Goal: Transaction & Acquisition: Purchase product/service

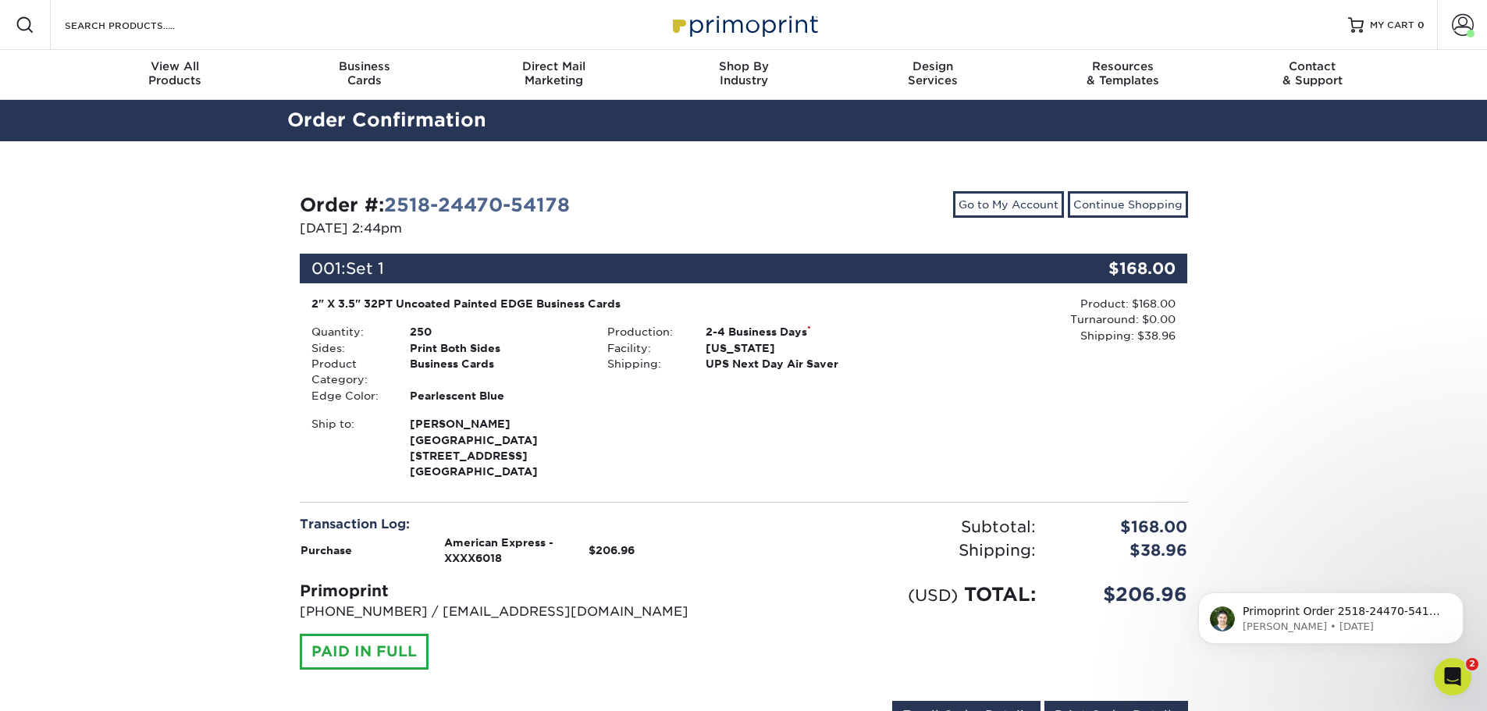
click at [1332, 324] on div "Order #: 2518-24470-54178 [DATE] 2:44pm Go to My Account Continue Shopping 001:…" at bounding box center [743, 464] width 1487 height 646
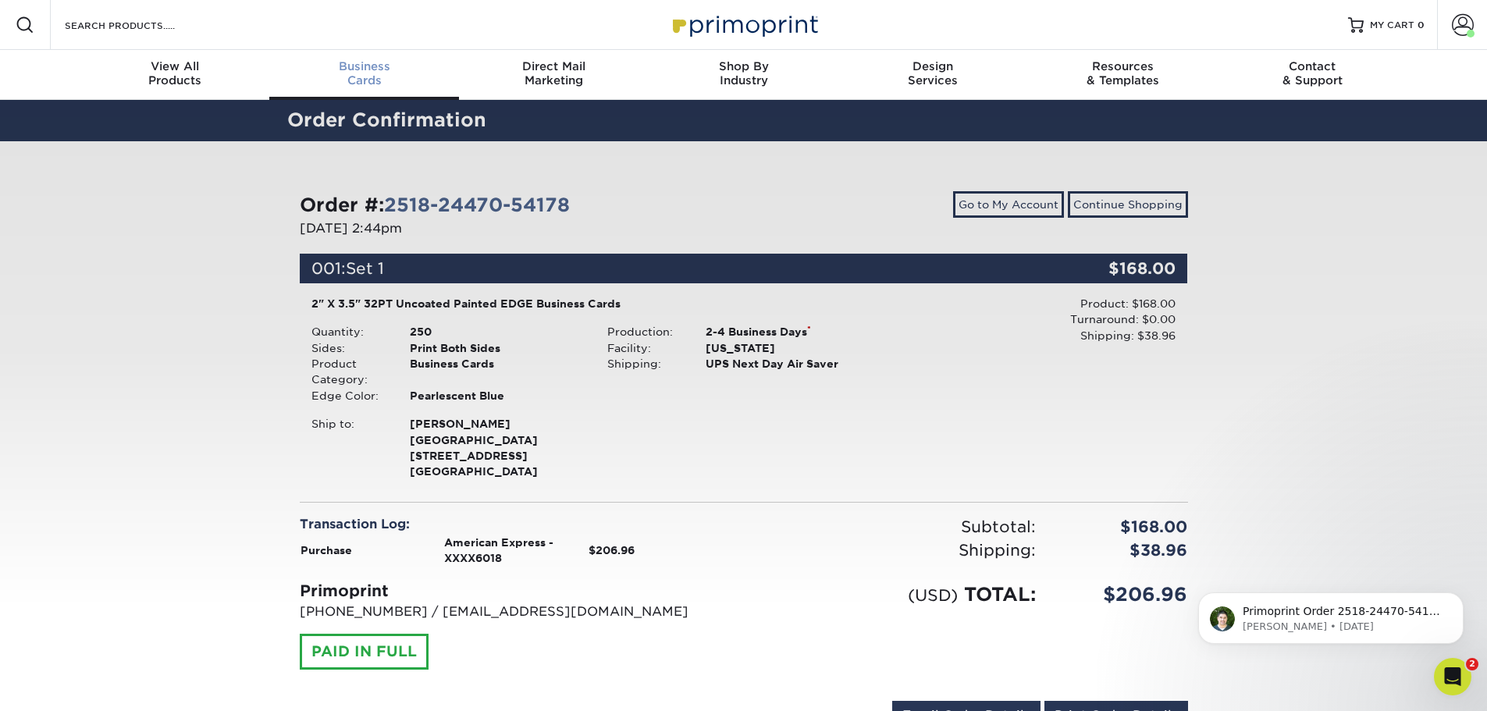
click at [382, 80] on div "Business Cards" at bounding box center [364, 73] width 190 height 28
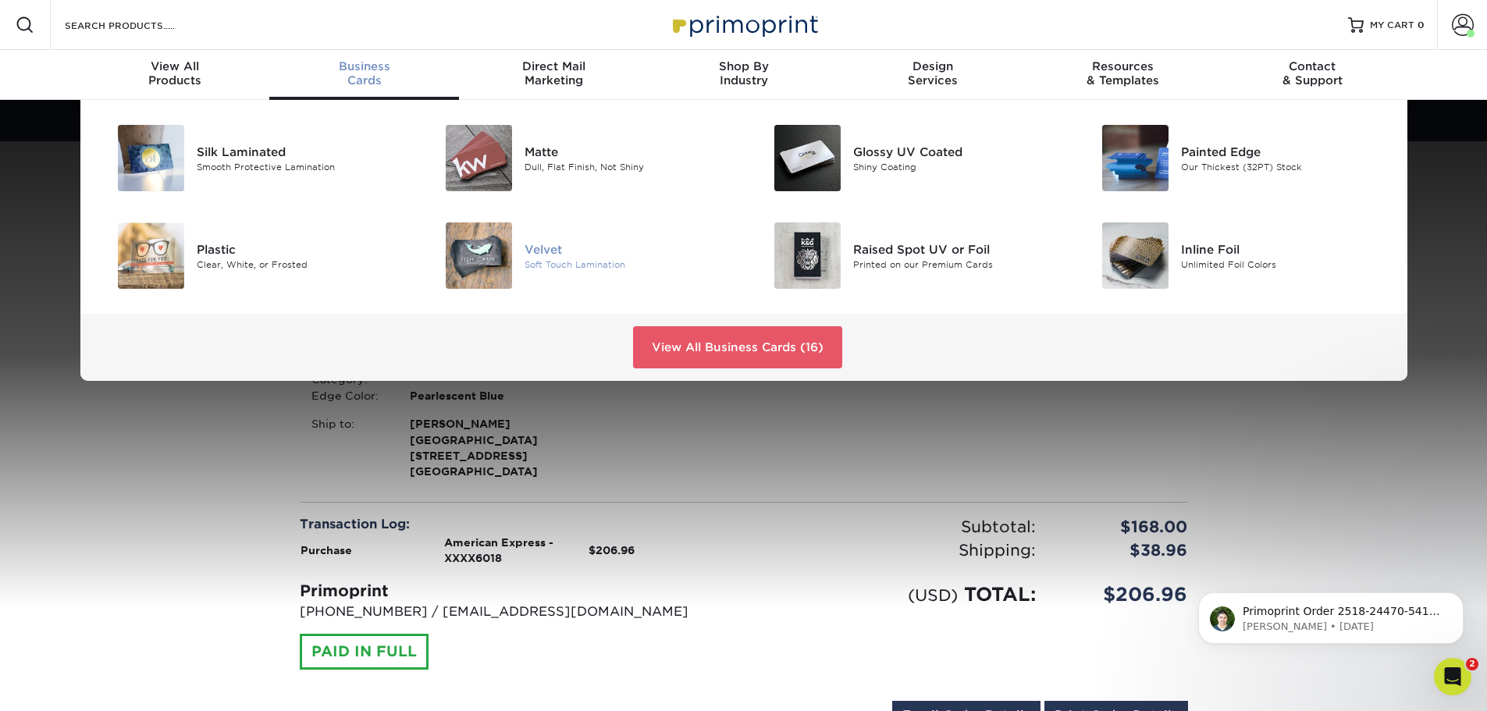
click at [588, 265] on div "Soft Touch Lamination" at bounding box center [628, 264] width 207 height 13
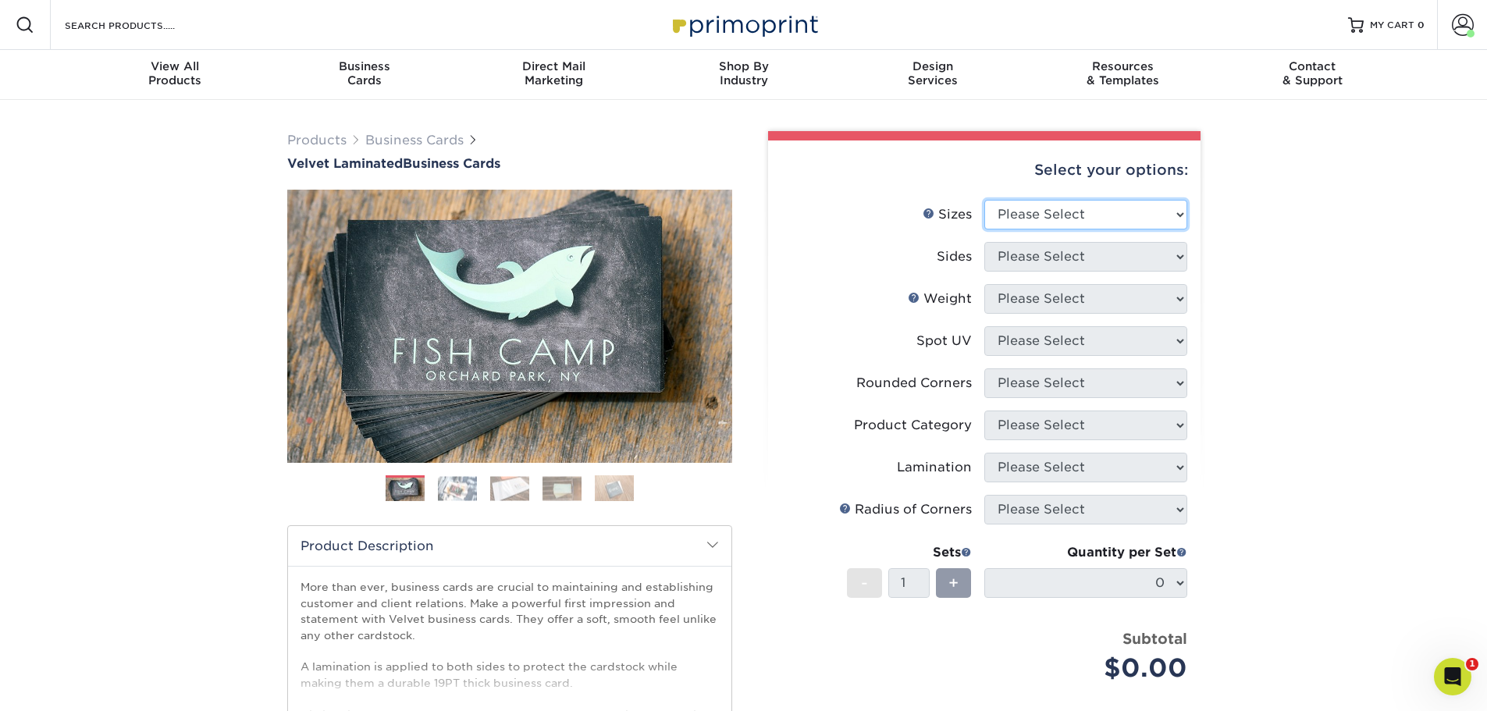
click at [1055, 219] on select "Please Select 1.5" x 3.5" - Mini 1.75" x 3.5" - Mini 2" x 2" - Square 2" x 3" -…" at bounding box center [1086, 215] width 203 height 30
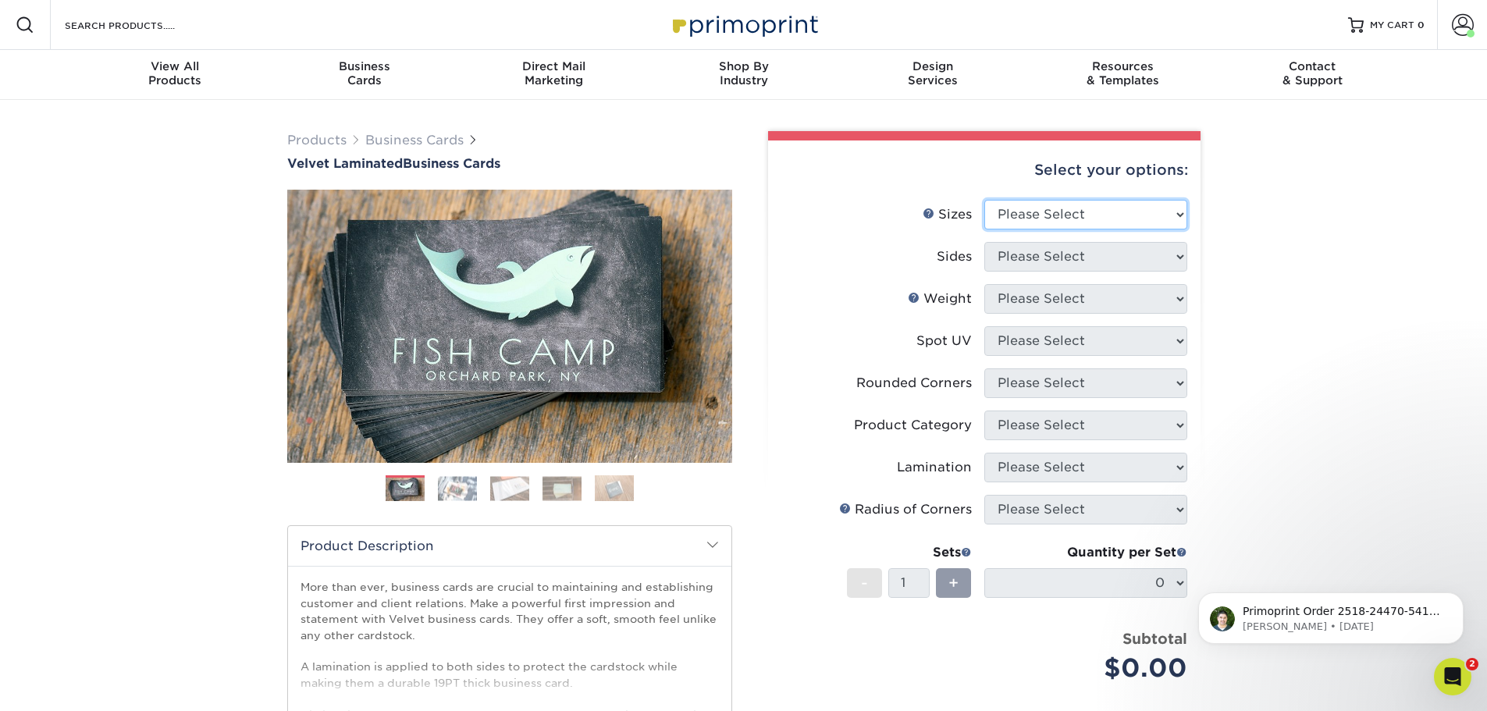
select select "2.00x3.50"
click at [985, 200] on select "Please Select 1.5" x 3.5" - Mini 1.75" x 3.5" - Mini 2" x 2" - Square 2" x 3" -…" at bounding box center [1086, 215] width 203 height 30
click at [1059, 212] on select "Please Select 1.5" x 3.5" - Mini 1.75" x 3.5" - Mini 2" x 2" - Square 2" x 3" -…" at bounding box center [1086, 215] width 203 height 30
click at [1059, 265] on select "Please Select Print Both Sides Print Front Only" at bounding box center [1086, 257] width 203 height 30
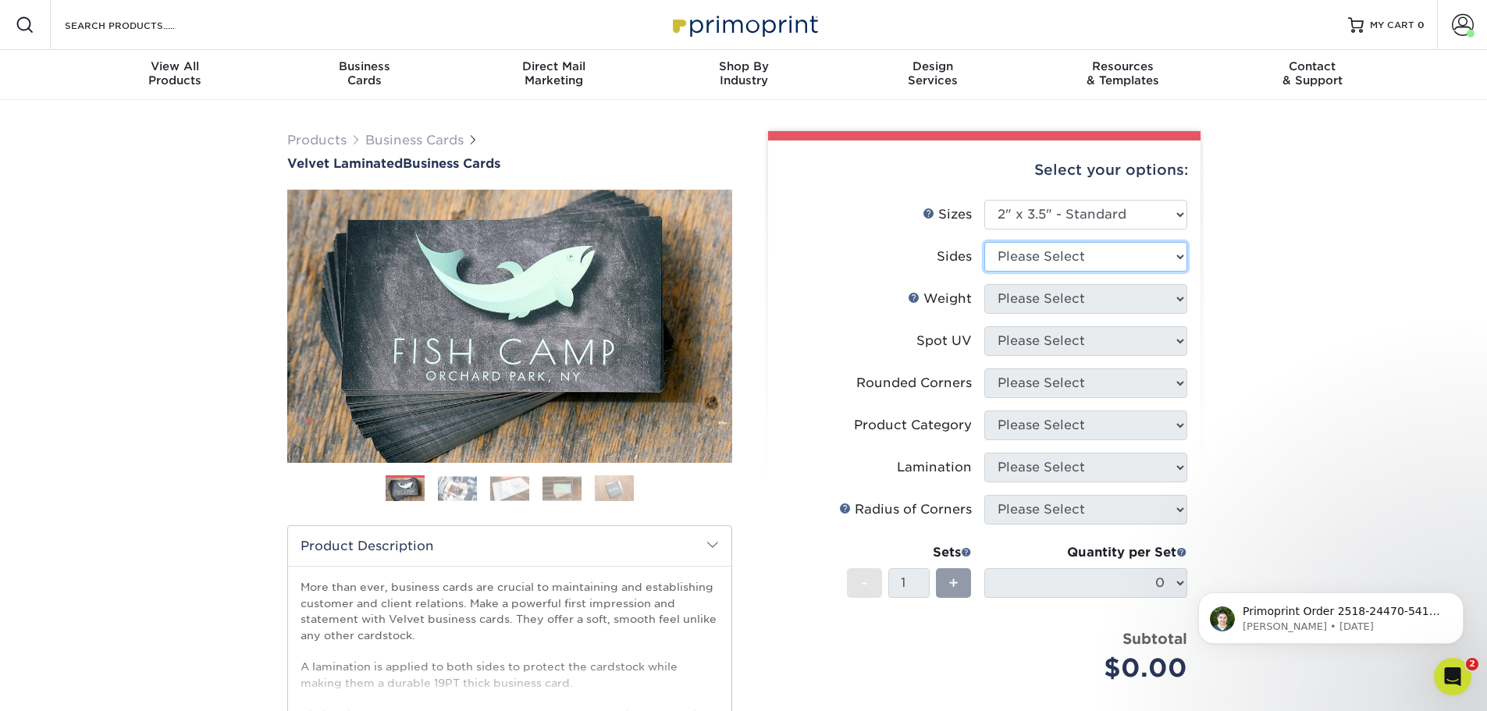
select select "13abbda7-1d64-4f25-8bb2-c179b224825d"
click at [985, 242] on select "Please Select Print Both Sides Print Front Only" at bounding box center [1086, 257] width 203 height 30
click at [1064, 302] on select "Please Select 16PT" at bounding box center [1086, 299] width 203 height 30
select select "16PT"
click at [985, 284] on select "Please Select 16PT" at bounding box center [1086, 299] width 203 height 30
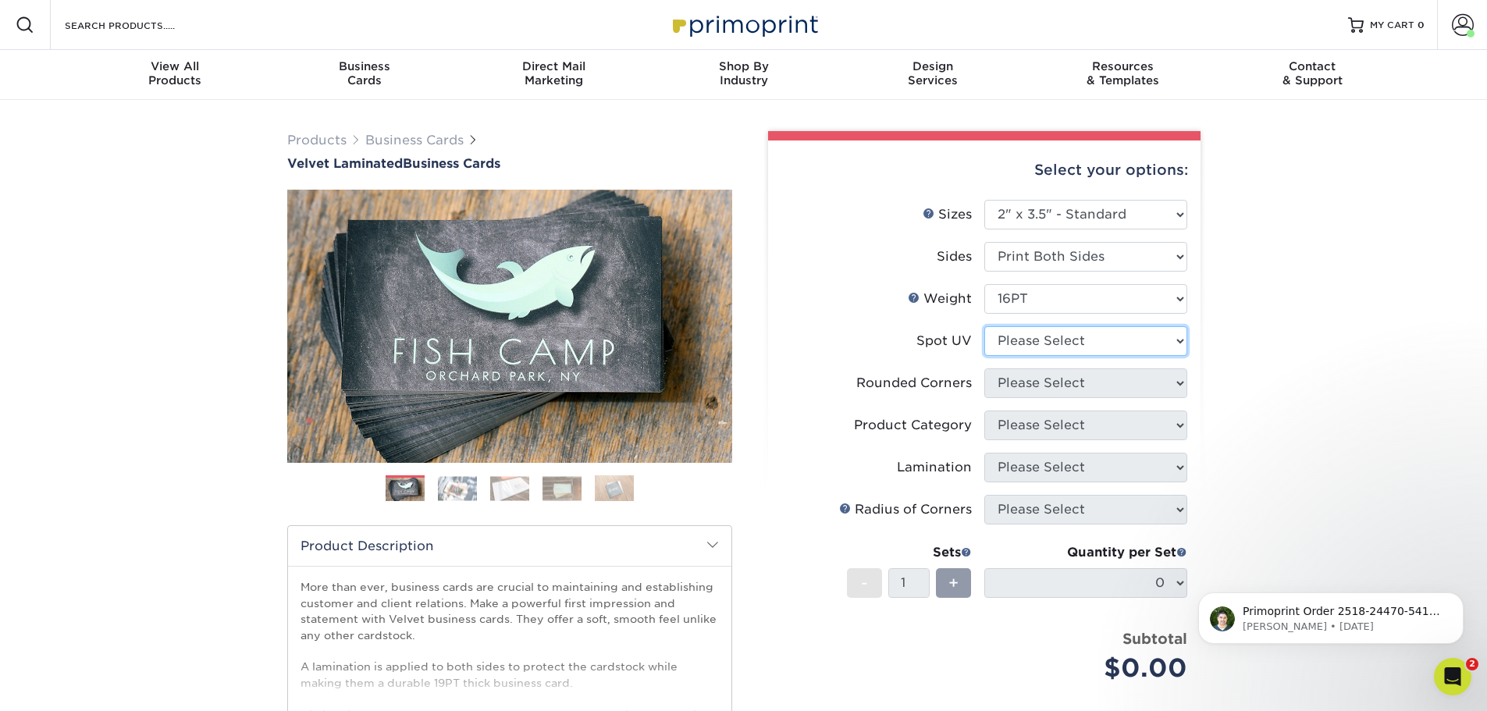
click at [1065, 344] on select "Please Select No Spot UV Front and Back (Both Sides) Front Only Back Only" at bounding box center [1086, 341] width 203 height 30
select select "3"
click at [985, 326] on select "Please Select No Spot UV Front and Back (Both Sides) Front Only Back Only" at bounding box center [1086, 341] width 203 height 30
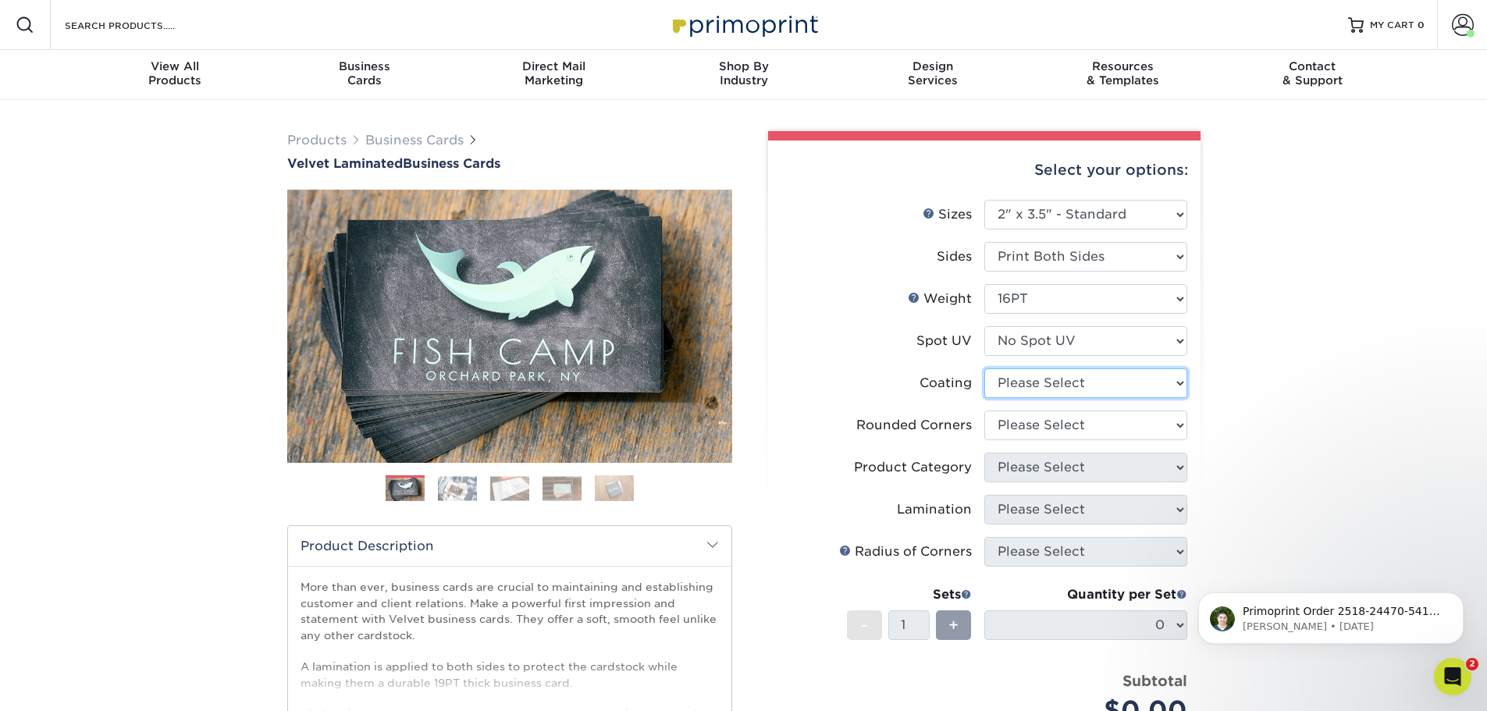
click at [1068, 377] on select at bounding box center [1086, 384] width 203 height 30
click at [1068, 376] on select at bounding box center [1086, 384] width 203 height 30
click at [1063, 389] on select at bounding box center [1086, 384] width 203 height 30
click at [1089, 432] on select "Please Select Yes - Round 2 Corners Yes - Round 4 Corners No" at bounding box center [1086, 426] width 203 height 30
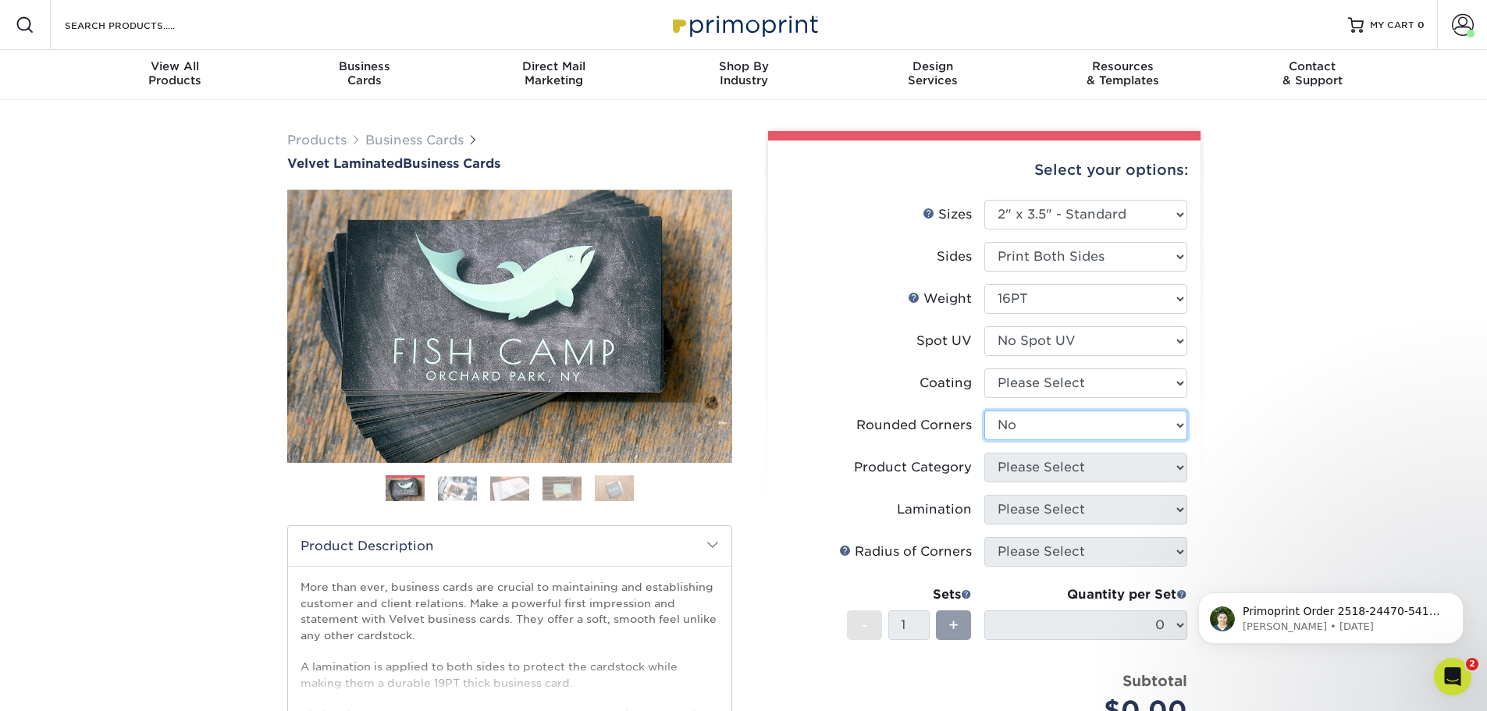
click at [985, 411] on select "Please Select Yes - Round 2 Corners Yes - Round 4 Corners No" at bounding box center [1086, 426] width 203 height 30
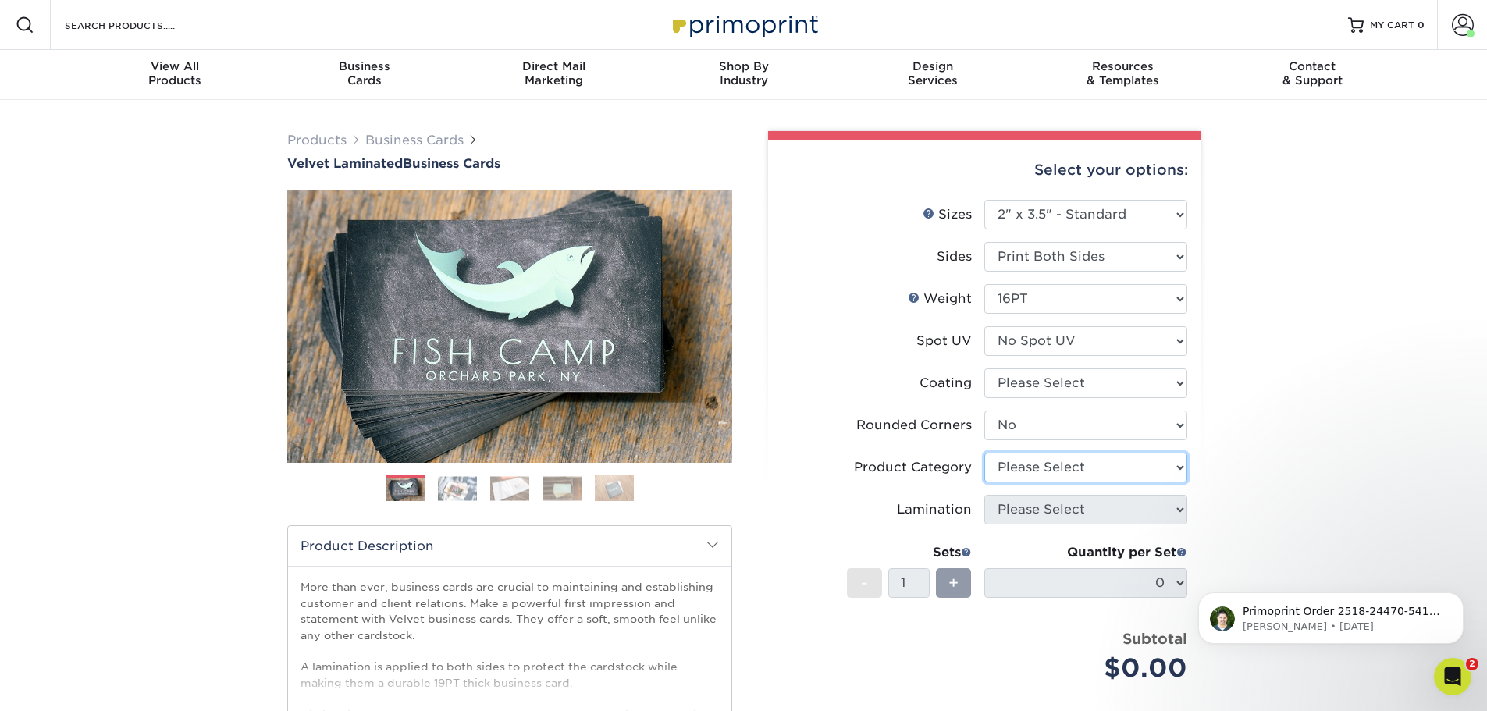
click at [1072, 468] on select "Please Select" at bounding box center [1086, 468] width 203 height 30
click at [1096, 483] on li "Product Category Please Select" at bounding box center [985, 474] width 406 height 42
click at [1091, 468] on select "Please Select" at bounding box center [1086, 468] width 203 height 30
click at [985, 453] on select "Please Select" at bounding box center [1086, 468] width 203 height 30
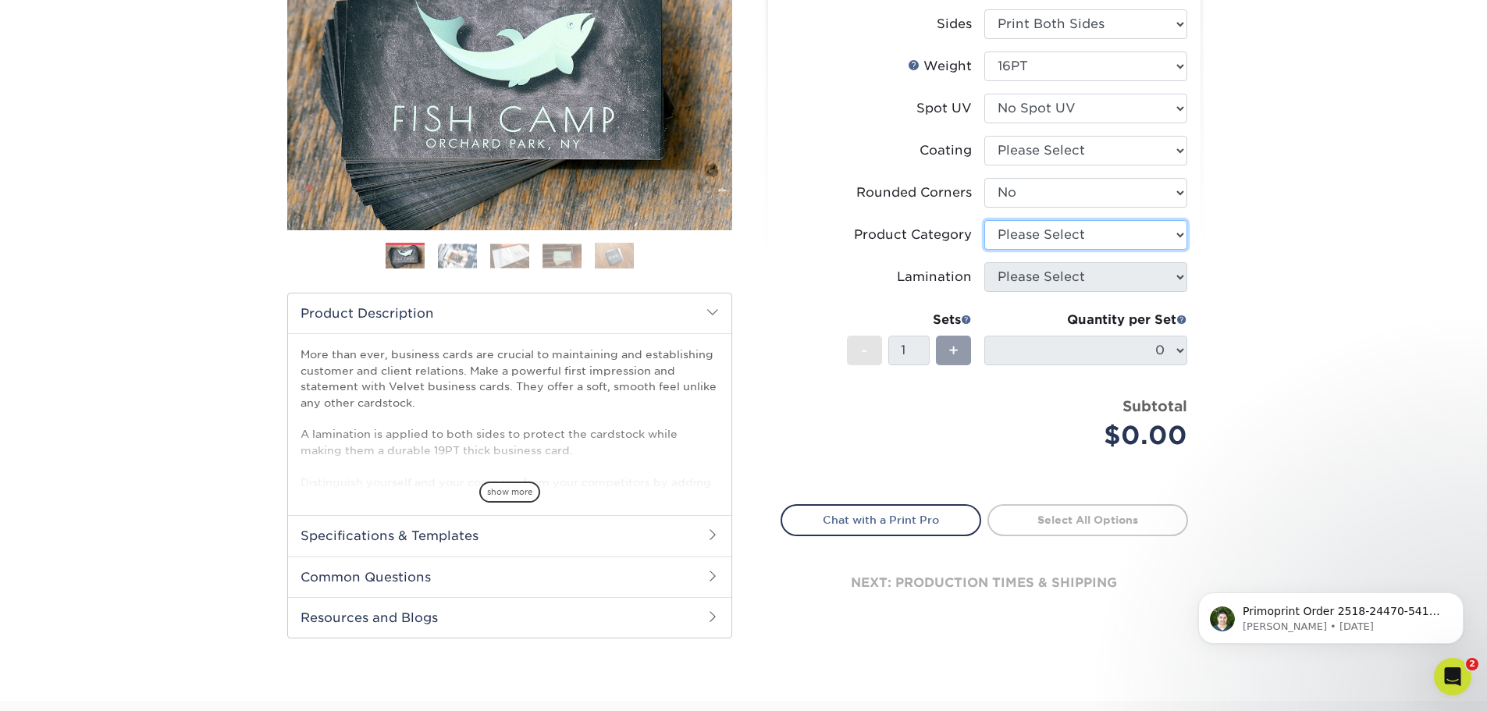
scroll to position [234, 0]
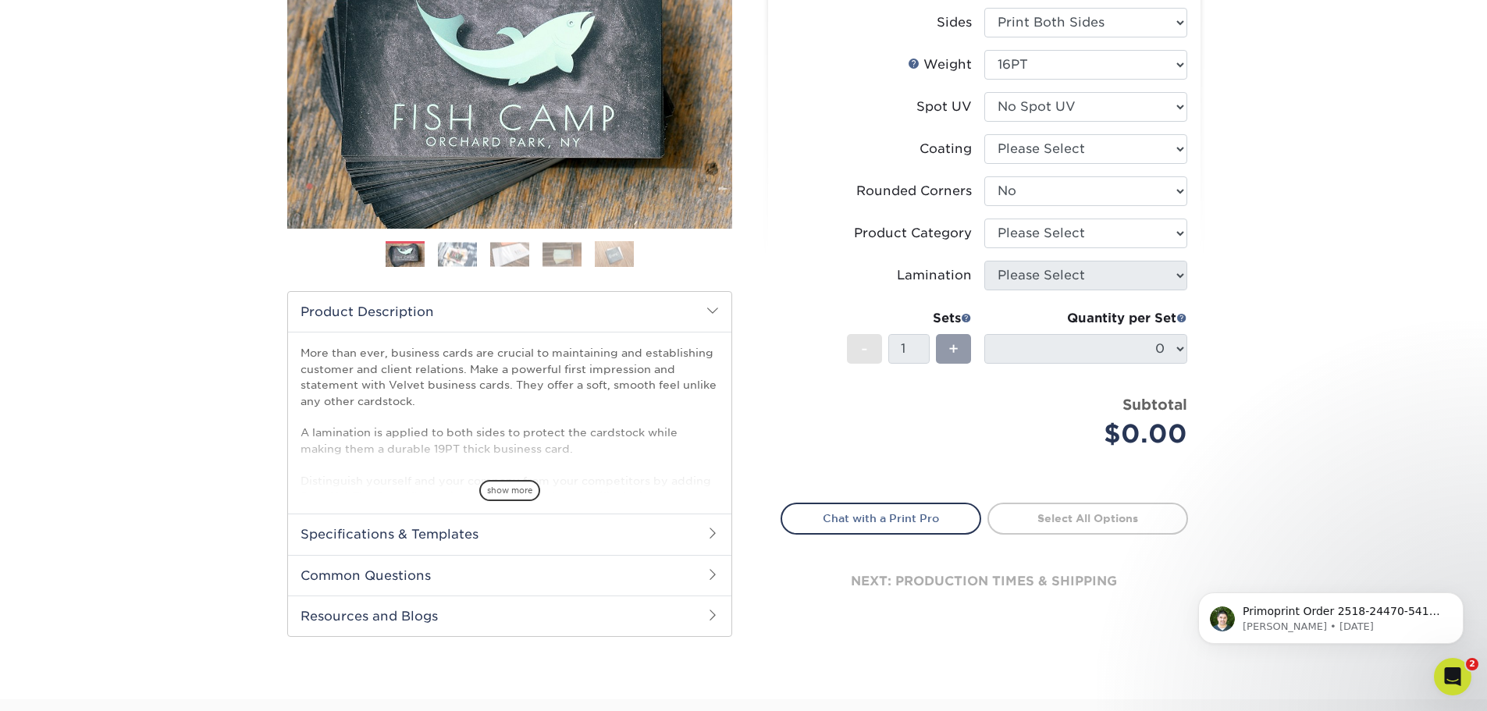
drag, startPoint x: 1130, startPoint y: 302, endPoint x: 1122, endPoint y: 275, distance: 28.4
click at [1130, 301] on ul "Sizes Help Sizes Please Select 1.5" x 3.5" - Mini 1.75" x 3.5" - Mini 2" x 2" -…" at bounding box center [985, 219] width 408 height 507
click at [948, 237] on div "Product Category" at bounding box center [913, 233] width 118 height 19
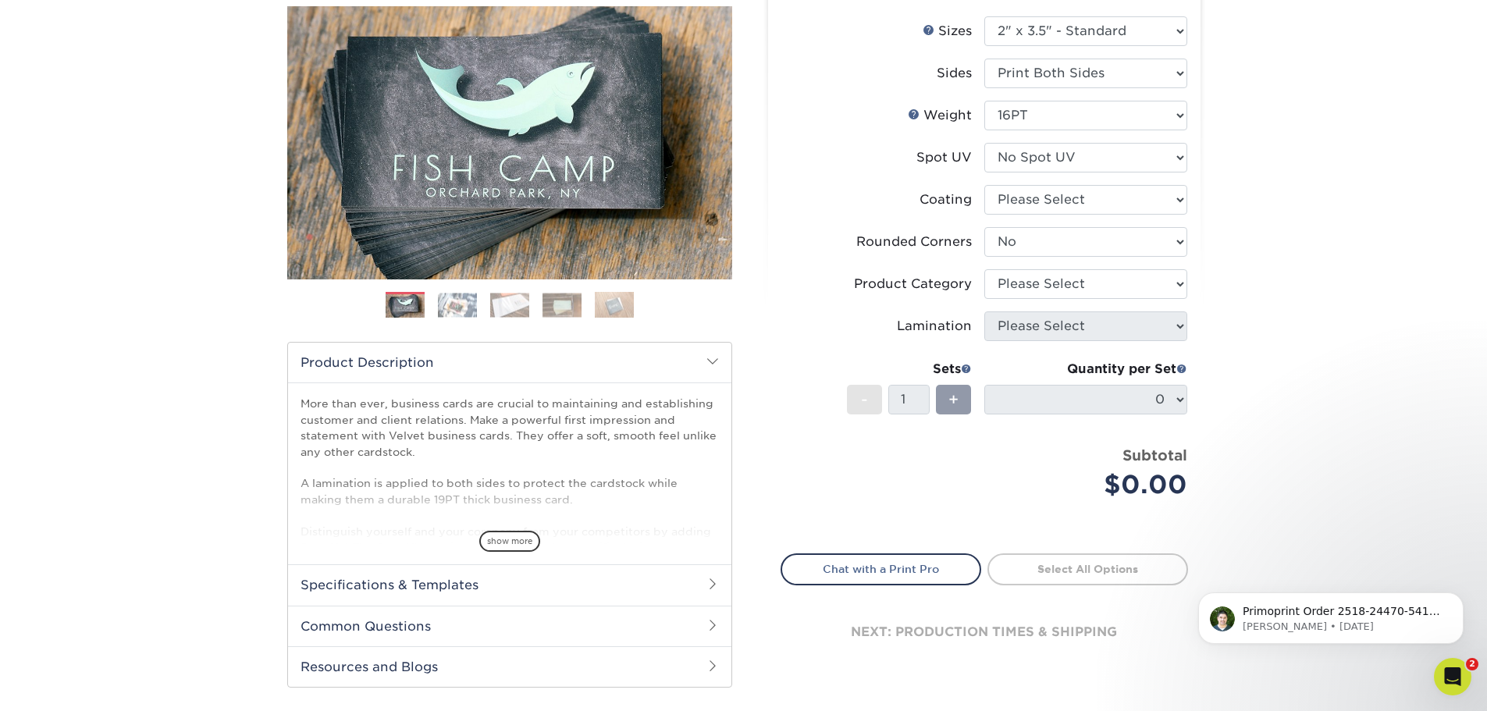
scroll to position [156, 0]
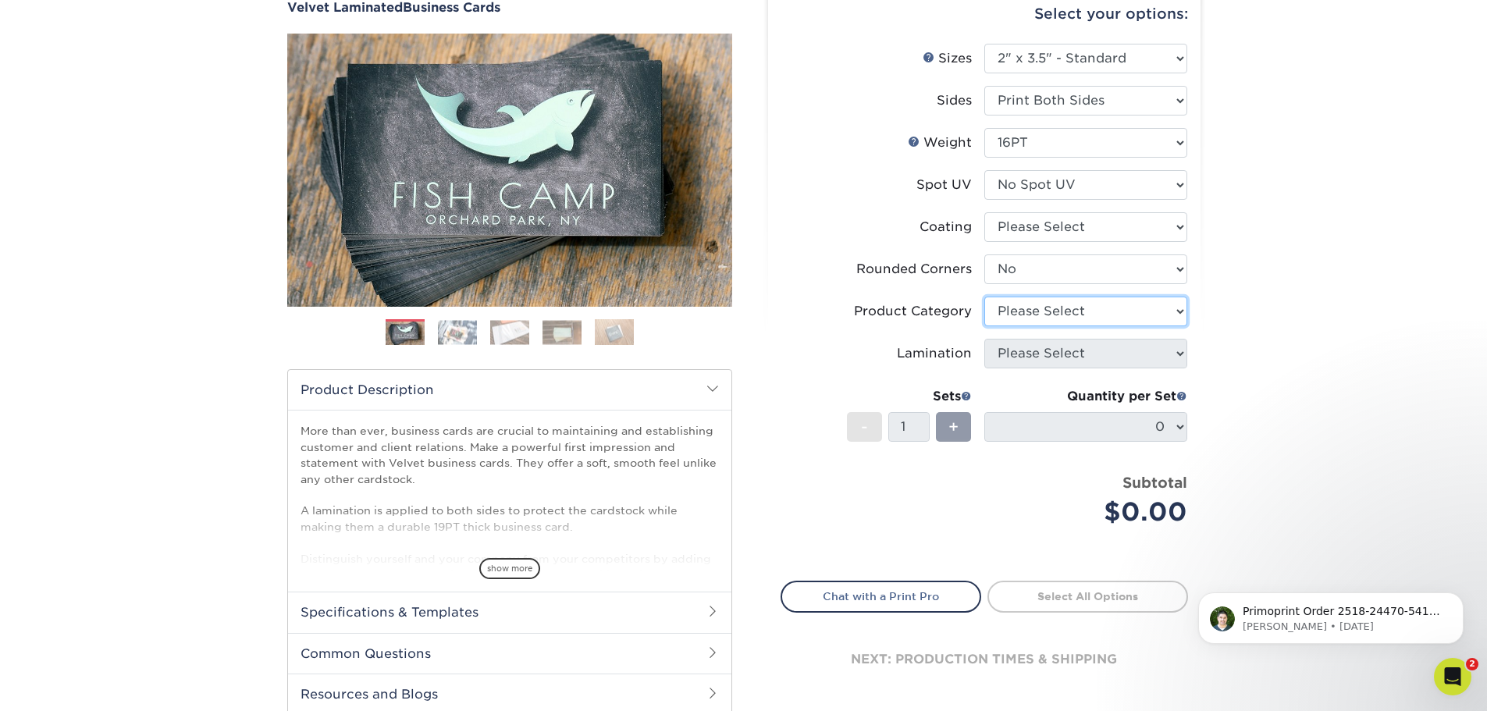
click at [1184, 307] on select "Please Select" at bounding box center [1086, 312] width 203 height 30
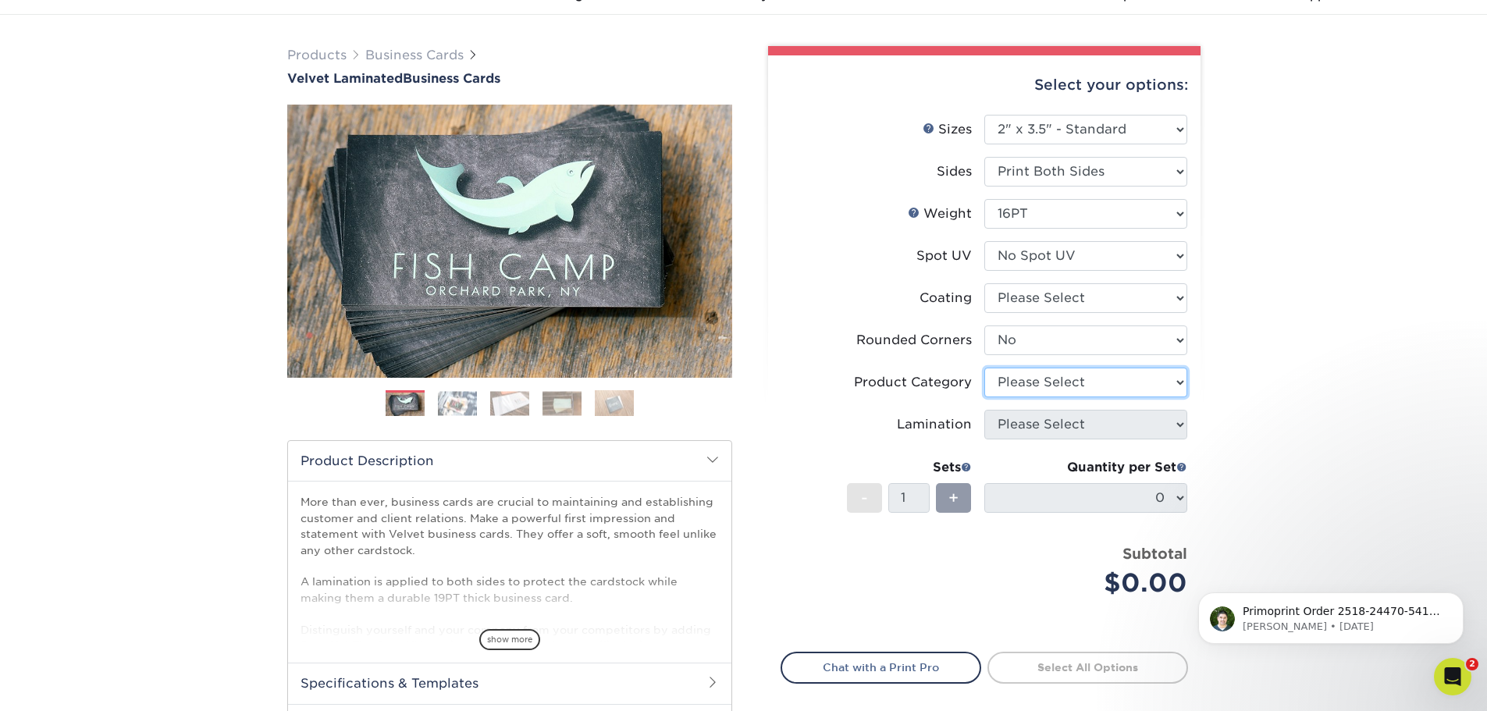
scroll to position [78, 0]
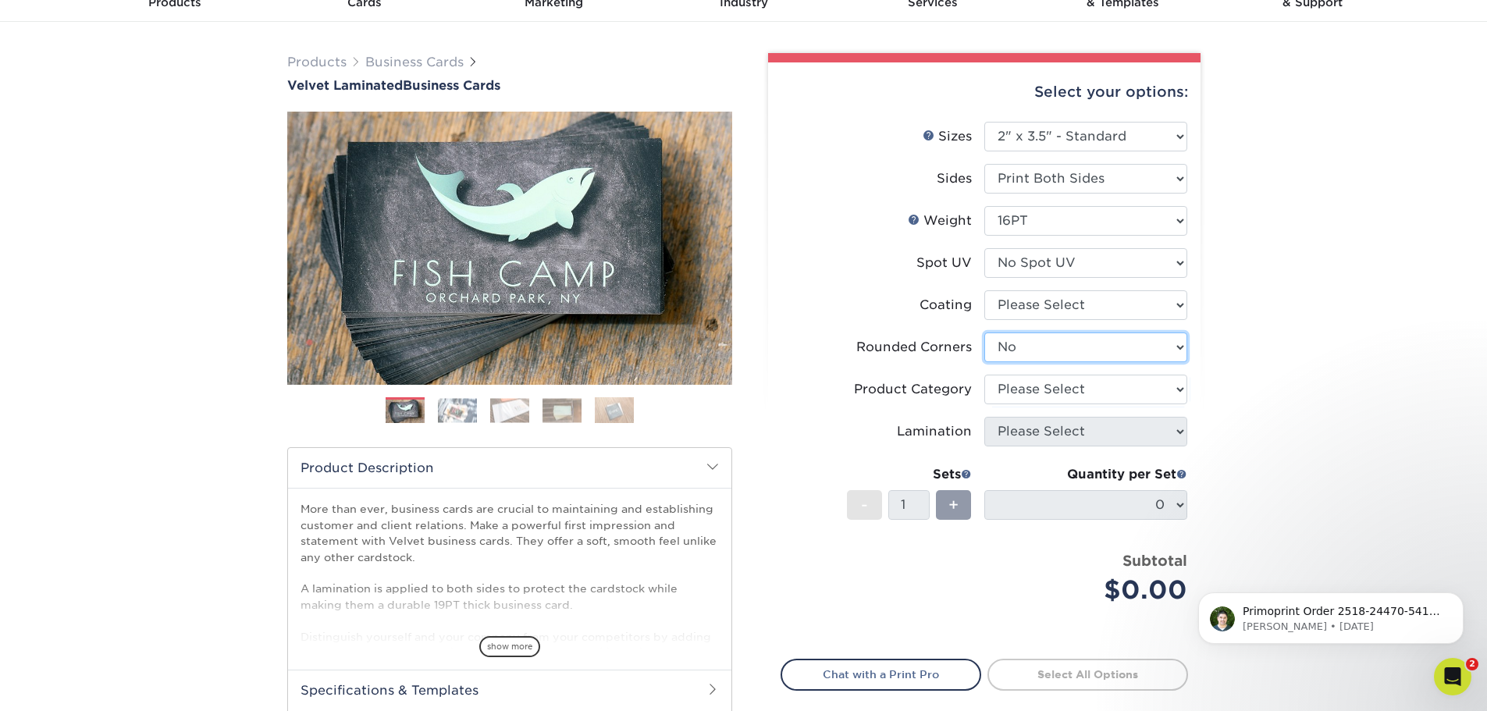
click at [1036, 352] on select "Please Select Yes - Round 2 Corners Yes - Round 4 Corners No" at bounding box center [1086, 348] width 203 height 30
click at [985, 333] on select "Please Select Yes - Round 2 Corners Yes - Round 4 Corners No" at bounding box center [1086, 348] width 203 height 30
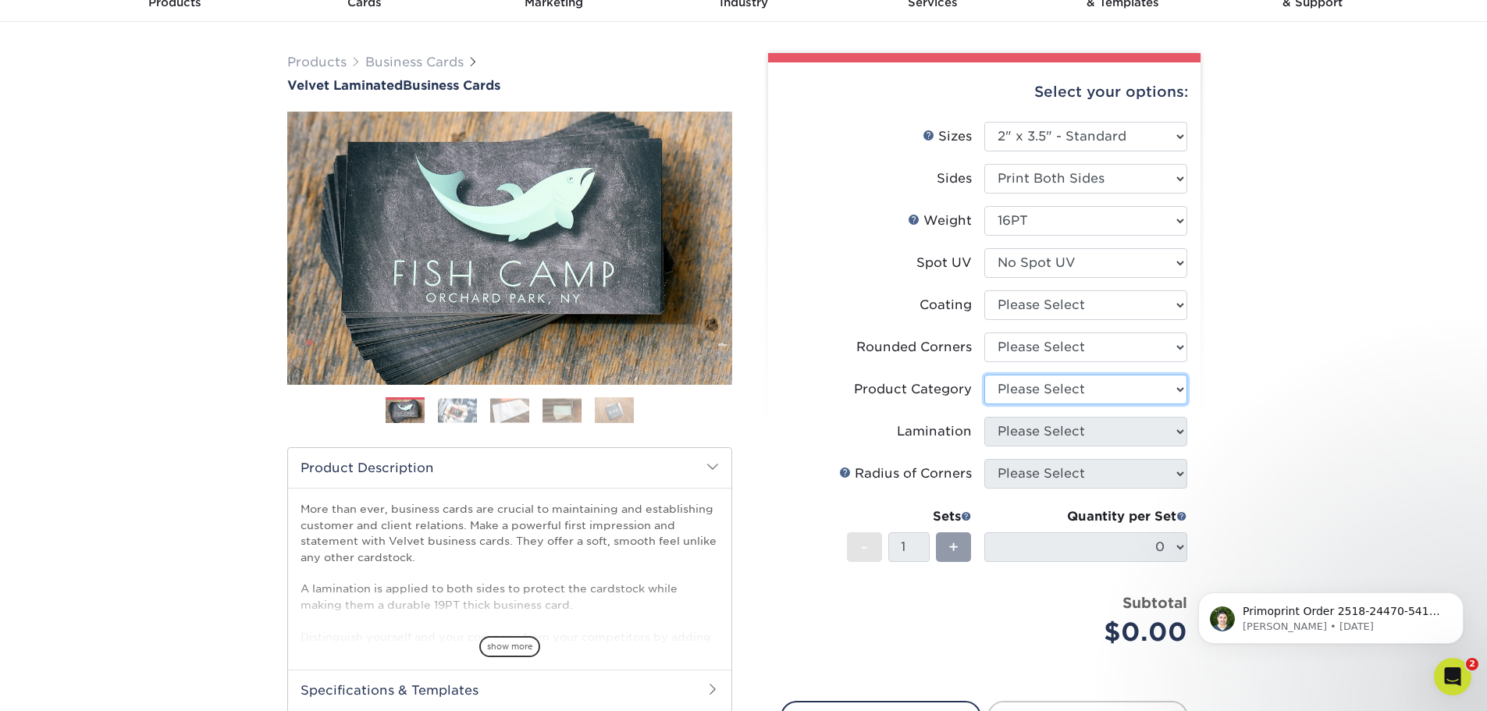
click at [1022, 393] on select "Please Select" at bounding box center [1086, 390] width 203 height 30
click at [1019, 349] on select "Please Select Yes - Round 2 Corners Yes - Round 4 Corners No" at bounding box center [1086, 348] width 203 height 30
select select "0"
click at [985, 333] on select "Please Select Yes - Round 2 Corners Yes - Round 4 Corners No" at bounding box center [1086, 348] width 203 height 30
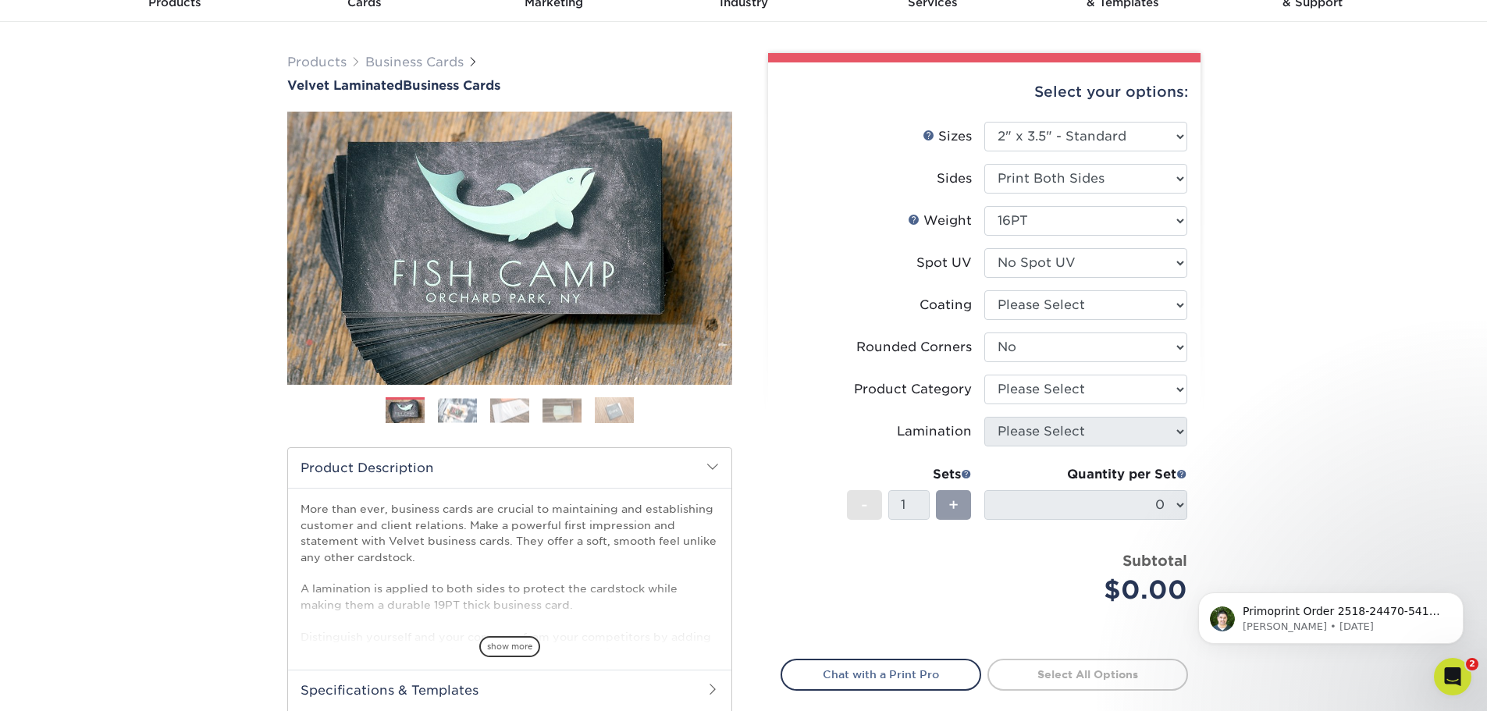
click at [1065, 414] on li "Product Category Please Select" at bounding box center [985, 396] width 406 height 42
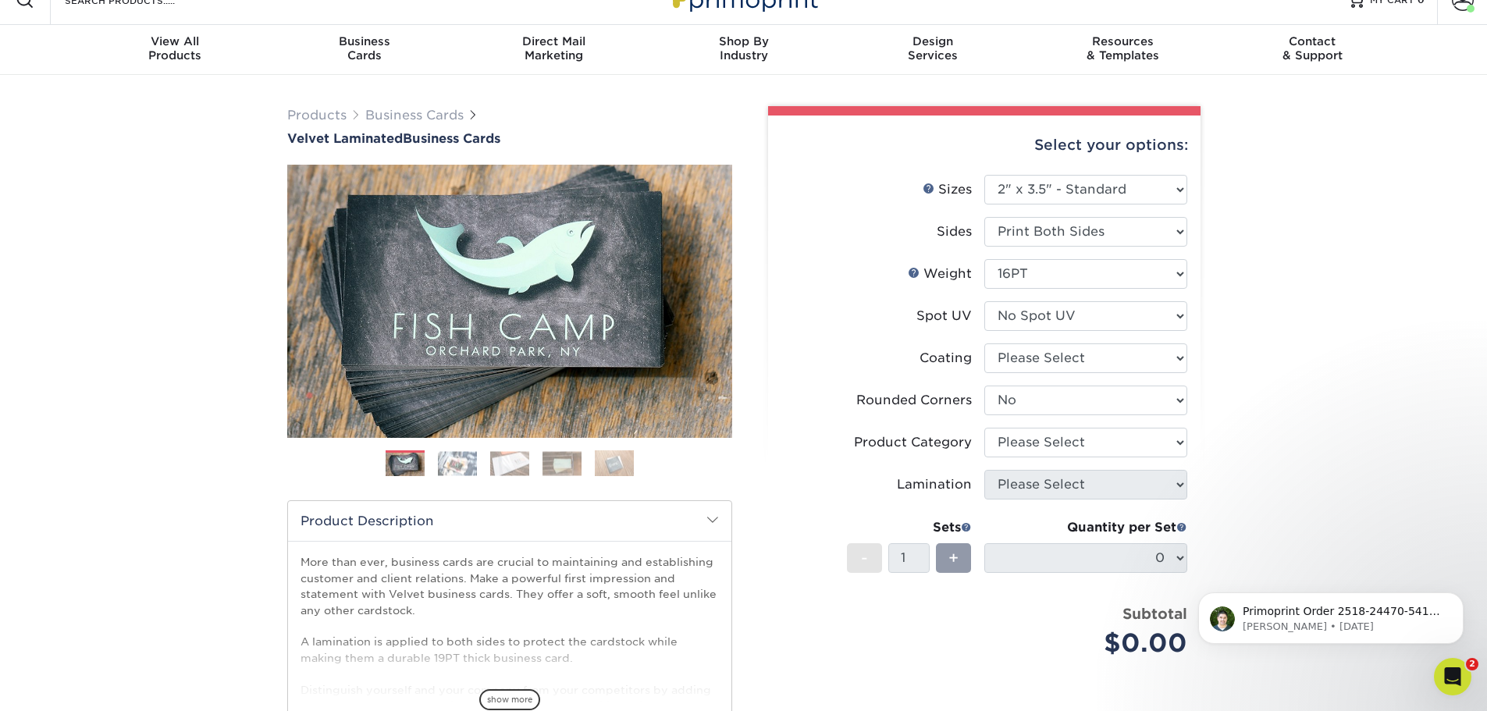
scroll to position [0, 0]
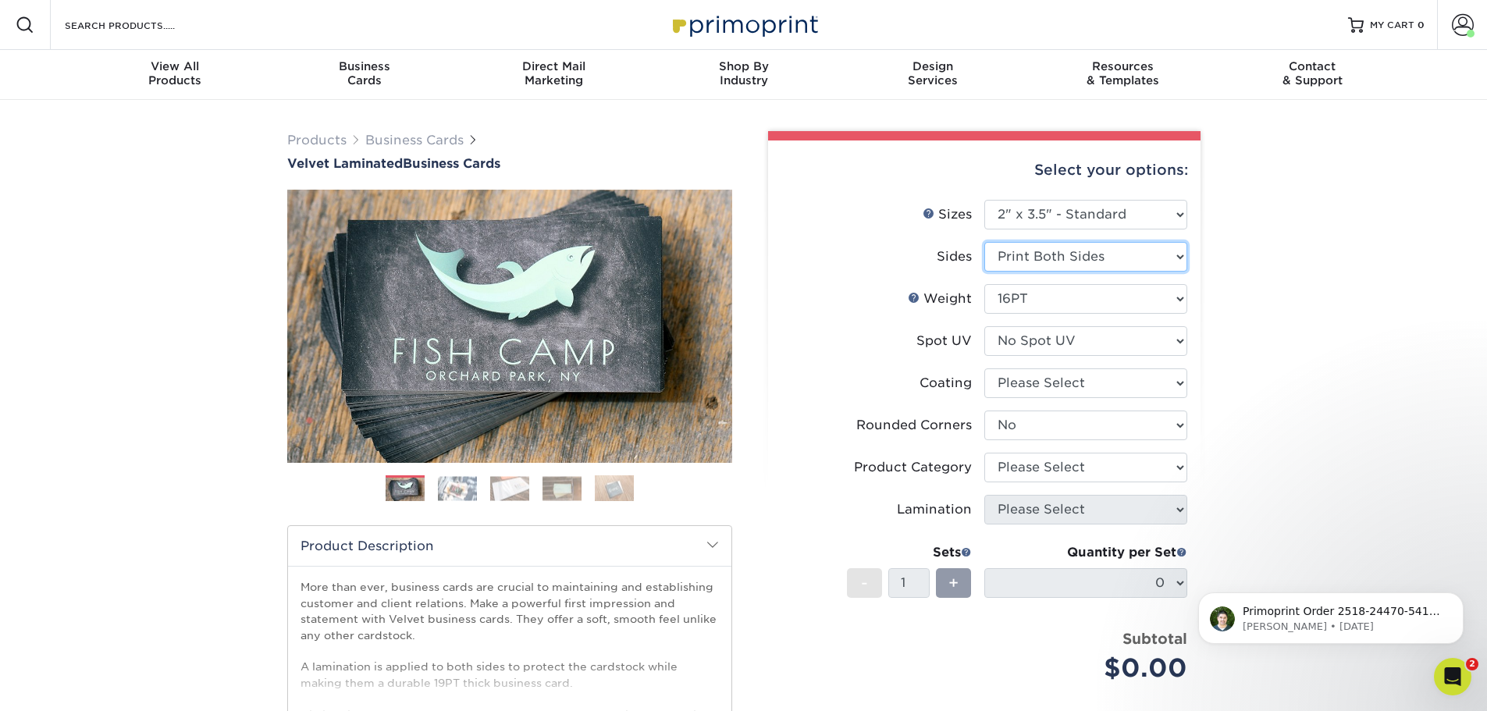
click at [1085, 250] on select "Please Select Print Both Sides Print Front Only" at bounding box center [1086, 257] width 203 height 30
click at [985, 242] on select "Please Select Print Both Sides Print Front Only" at bounding box center [1086, 257] width 203 height 30
click at [1069, 329] on select "Please Select No Spot UV Front and Back (Both Sides) Front Only Back Only" at bounding box center [1086, 341] width 203 height 30
select select "-1"
click at [985, 326] on select "Please Select No Spot UV Front and Back (Both Sides) Front Only Back Only" at bounding box center [1086, 341] width 203 height 30
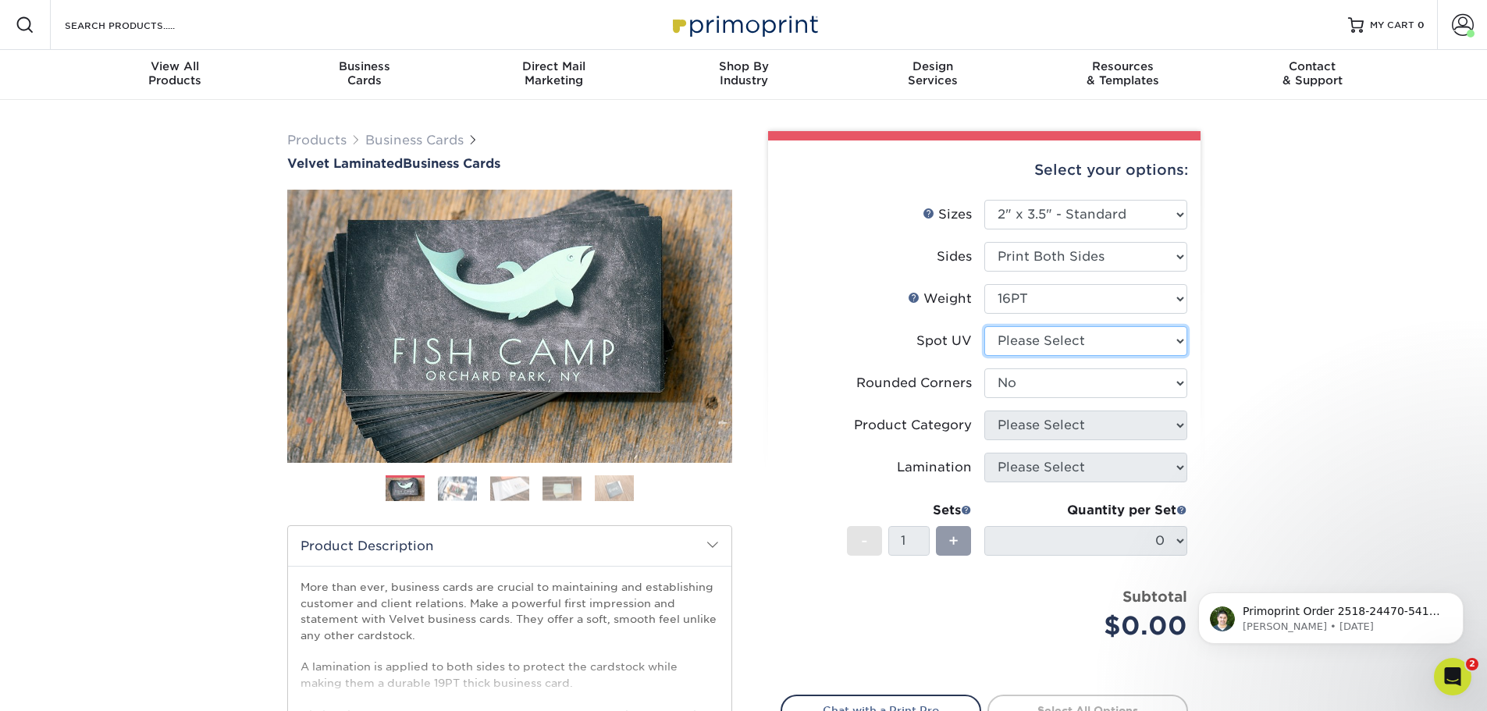
select select "-1"
click at [1058, 342] on select "Please Select No Spot UV Front and Back (Both Sides) Front Only Back Only" at bounding box center [1086, 341] width 203 height 30
select select "0"
click at [985, 326] on select "Please Select No Spot UV Front and Back (Both Sides) Front Only Back Only" at bounding box center [1086, 341] width 203 height 30
click at [1052, 386] on select "Please Select Yes - Round 2 Corners Yes - Round 4 Corners No" at bounding box center [1086, 384] width 203 height 30
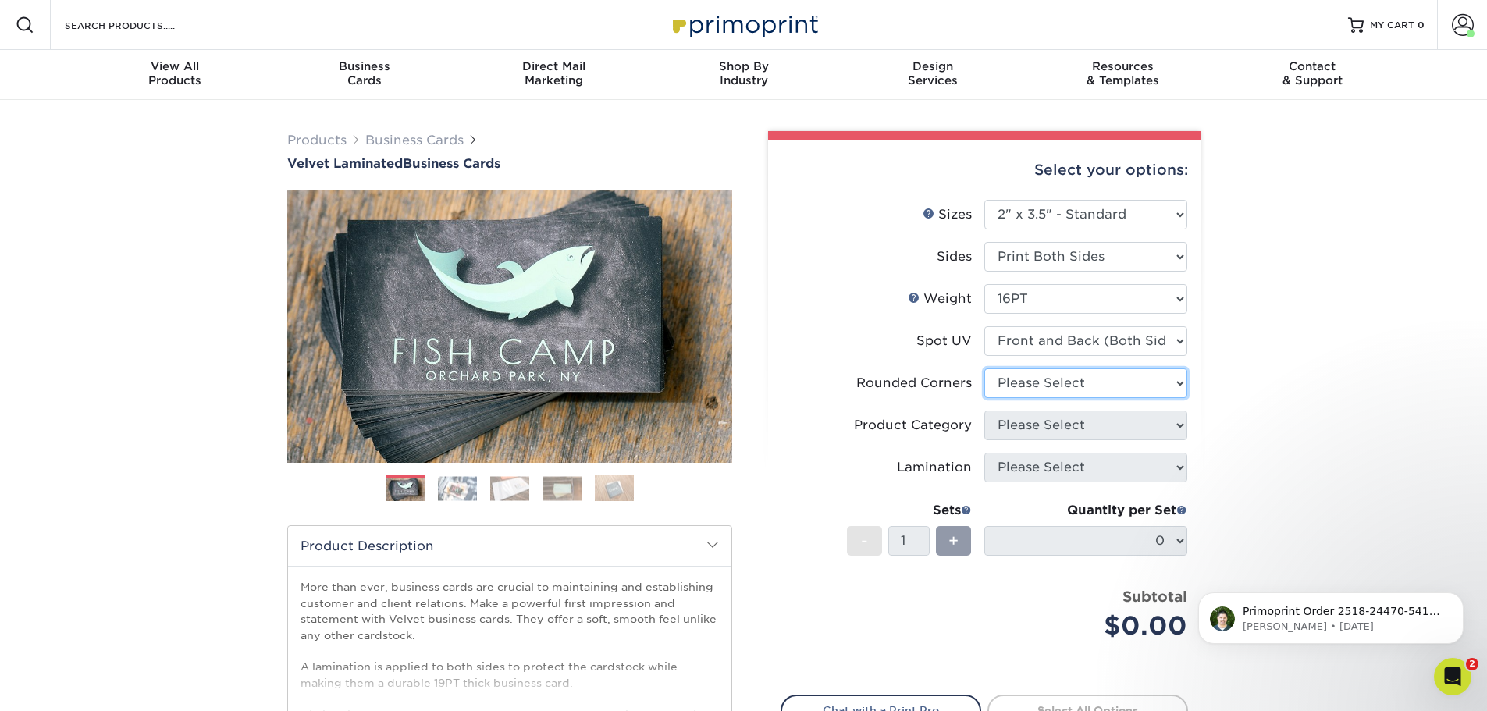
select select "0"
click at [985, 369] on select "Please Select Yes - Round 2 Corners Yes - Round 4 Corners No" at bounding box center [1086, 384] width 203 height 30
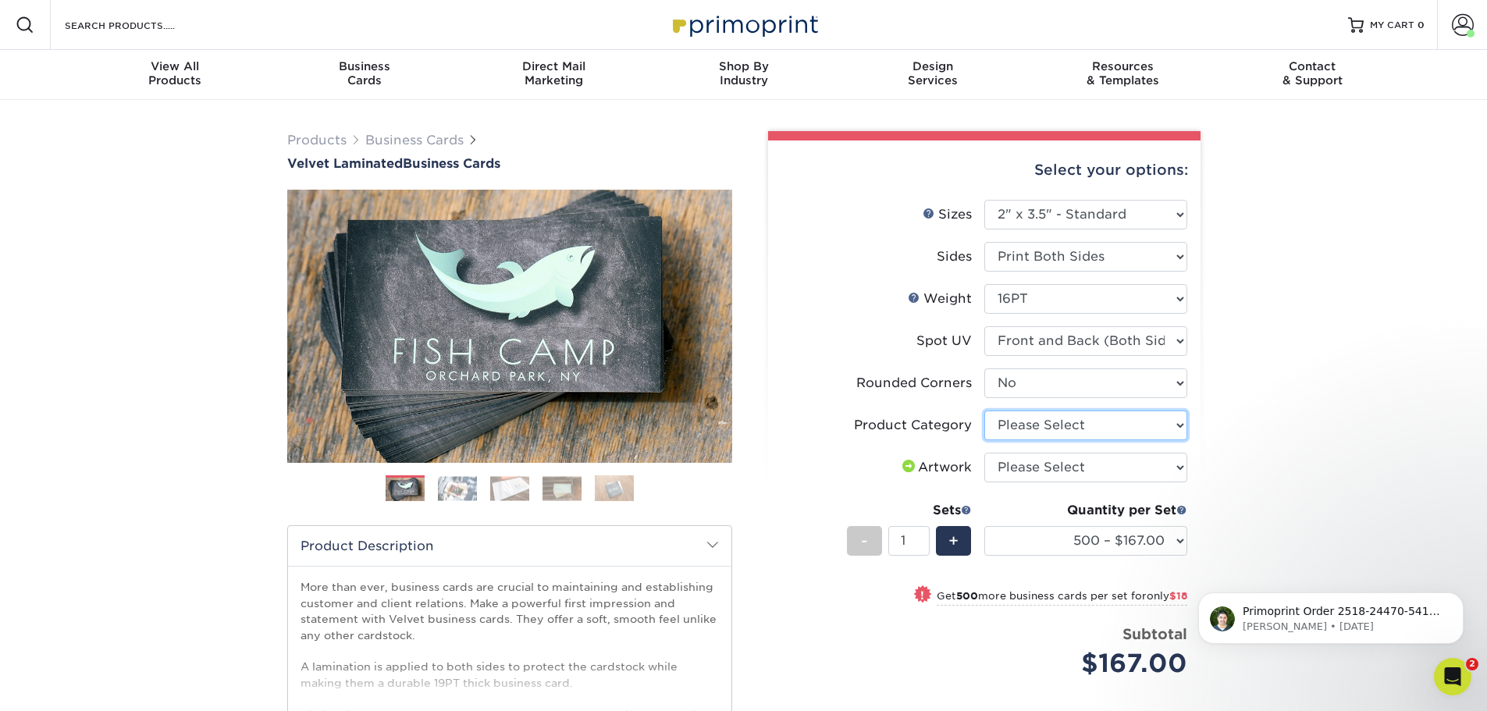
click at [1144, 425] on select "Please Select Business Cards" at bounding box center [1086, 426] width 203 height 30
select select "3b5148f1-0588-4f88-a218-97bcfdce65c1"
click at [985, 411] on select "Please Select Business Cards" at bounding box center [1086, 426] width 203 height 30
click at [1062, 453] on select "Please Select I will upload files I need a design - $100" at bounding box center [1086, 468] width 203 height 30
select select "upload"
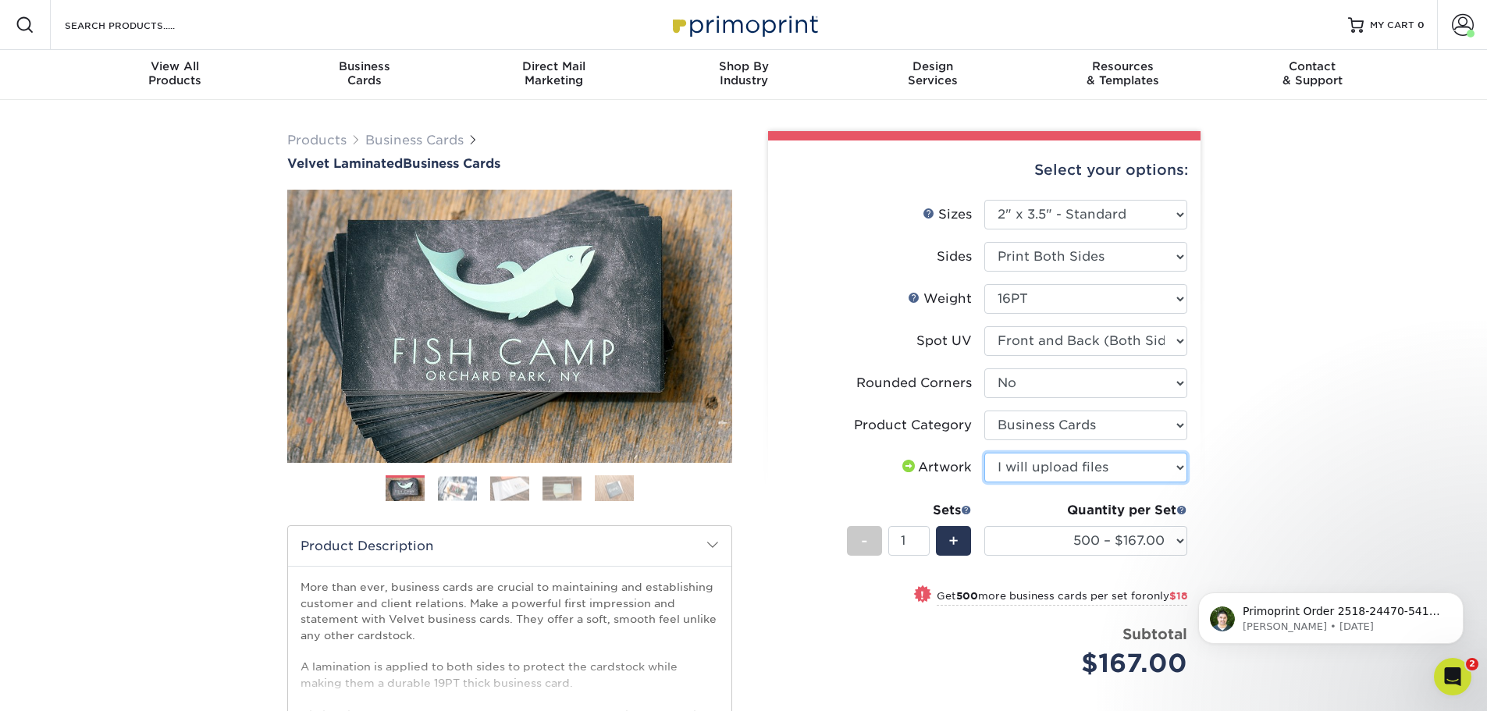
click at [985, 453] on select "Please Select I will upload files I need a design - $100" at bounding box center [1086, 468] width 203 height 30
